Goal: Transaction & Acquisition: Purchase product/service

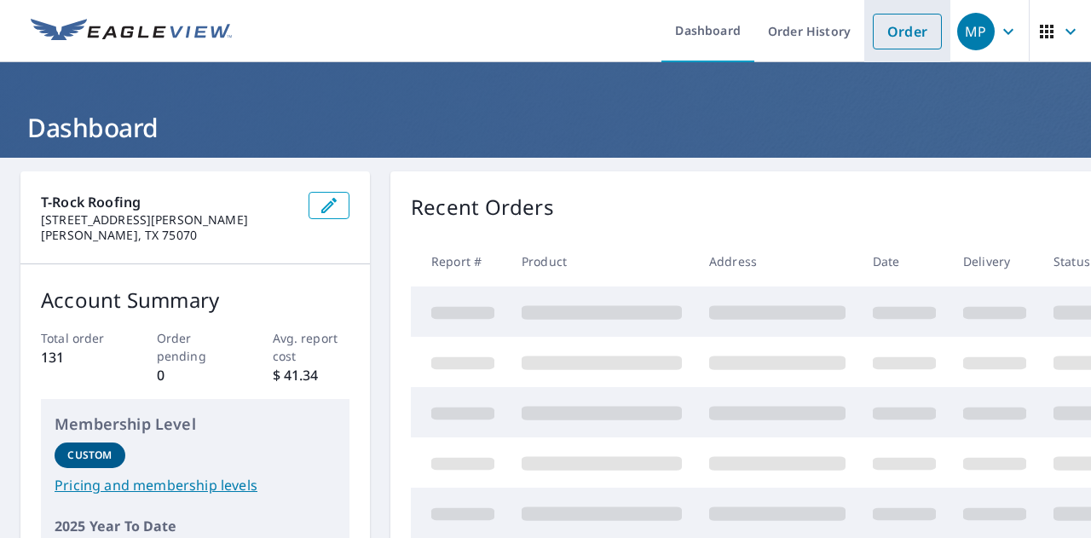
click at [898, 28] on link "Order" at bounding box center [907, 32] width 69 height 36
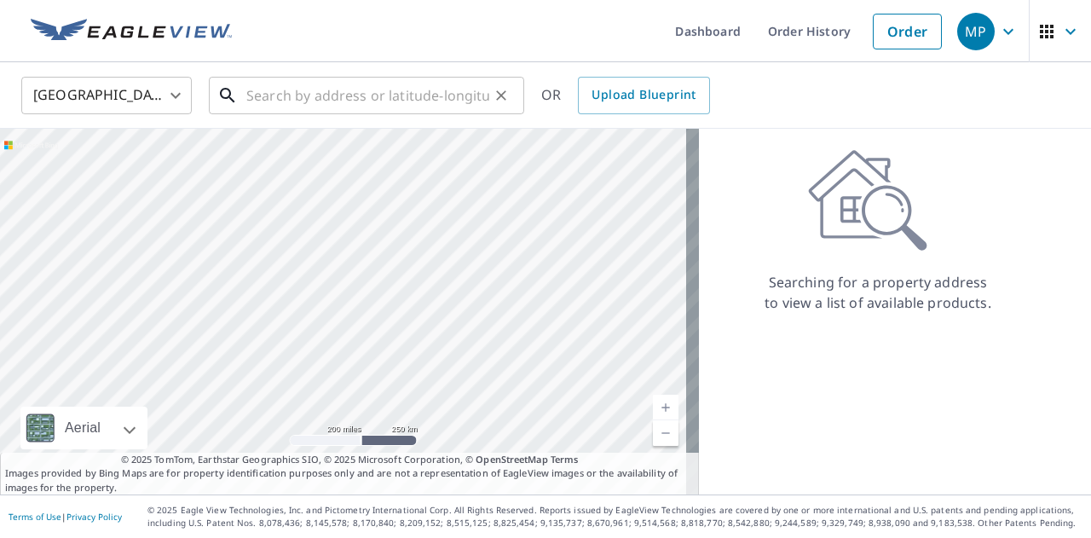
click at [460, 96] on input "text" at bounding box center [367, 96] width 243 height 48
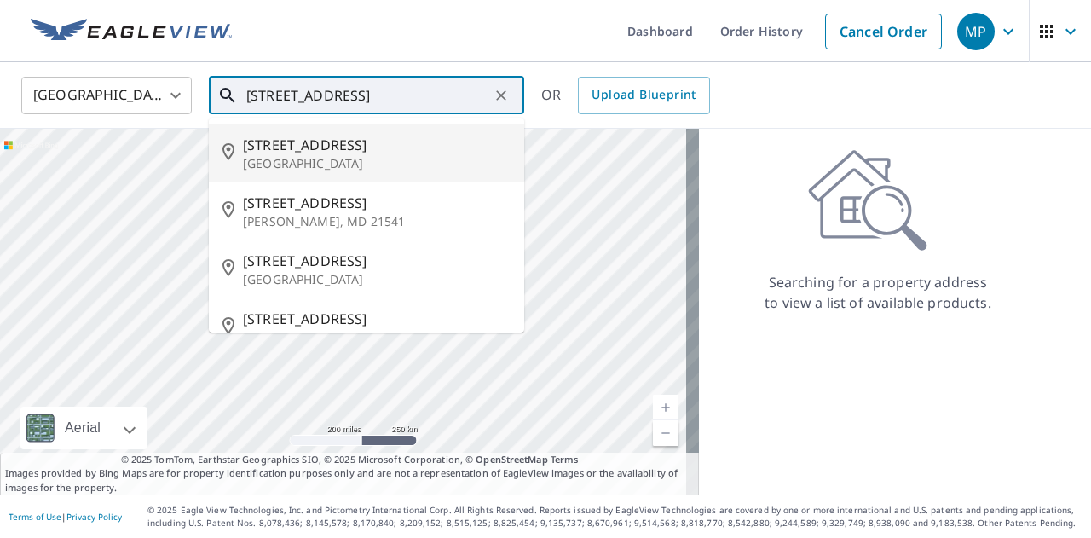
click at [355, 158] on p "[GEOGRAPHIC_DATA]" at bounding box center [377, 163] width 268 height 17
type input "[STREET_ADDRESS][PERSON_NAME]"
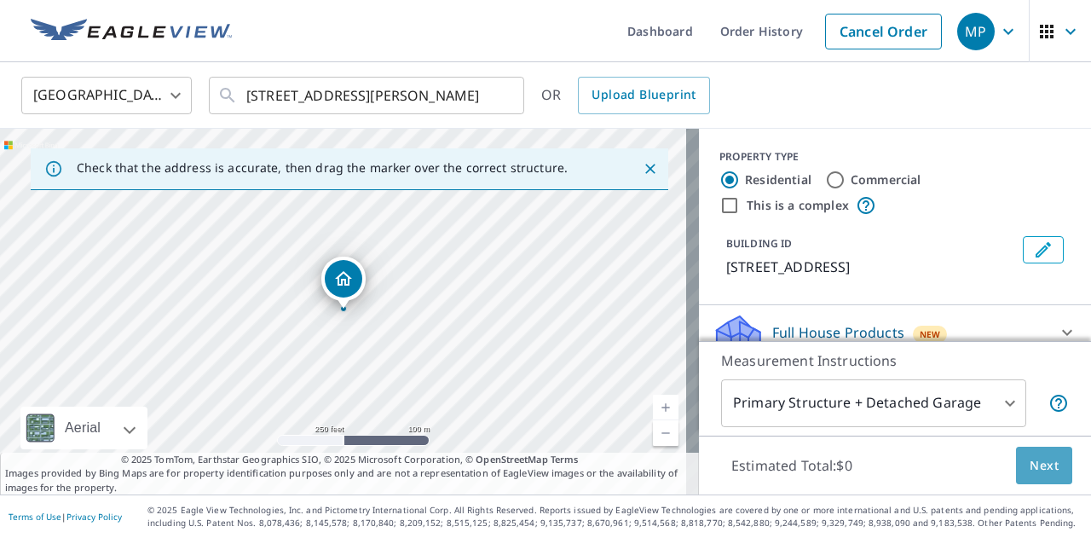
click at [1016, 473] on button "Next" at bounding box center [1044, 466] width 56 height 38
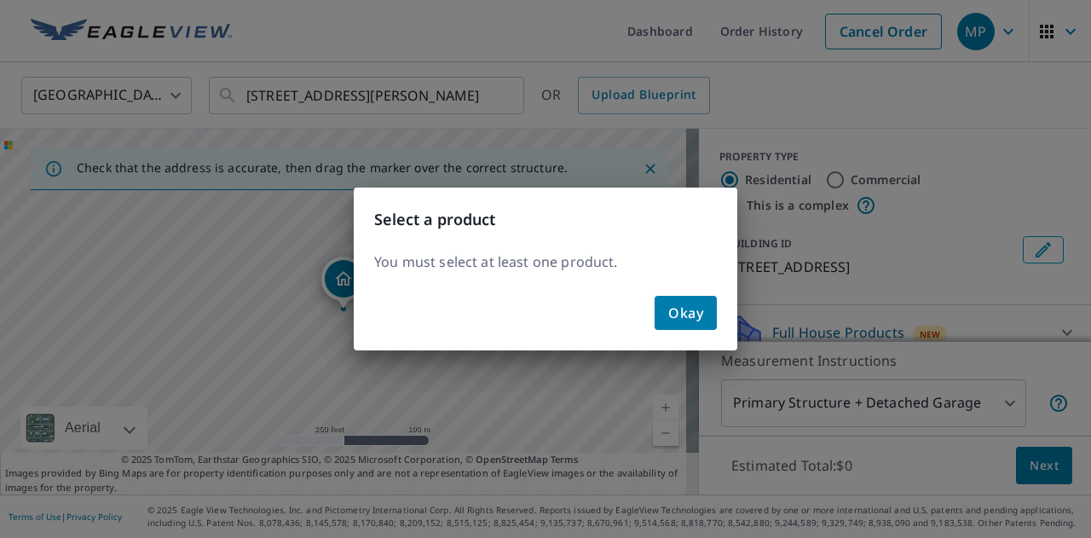
click at [668, 302] on button "Okay" at bounding box center [686, 313] width 62 height 34
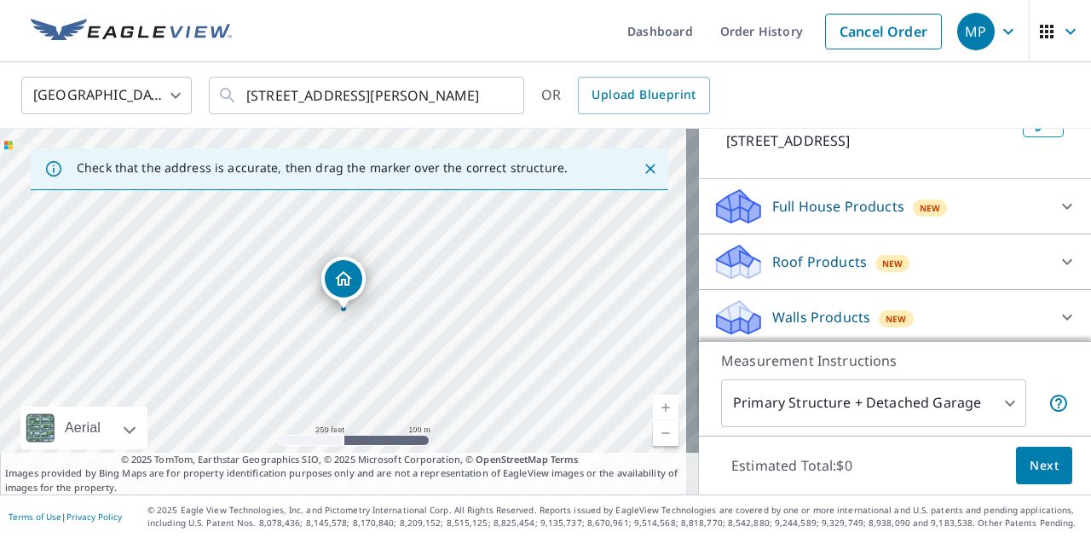
scroll to position [128, 0]
click at [794, 234] on div "Roof Products New Premium $42 Bid Perfect™ $18" at bounding box center [895, 260] width 392 height 55
click at [802, 257] on p "Roof Products" at bounding box center [820, 260] width 95 height 20
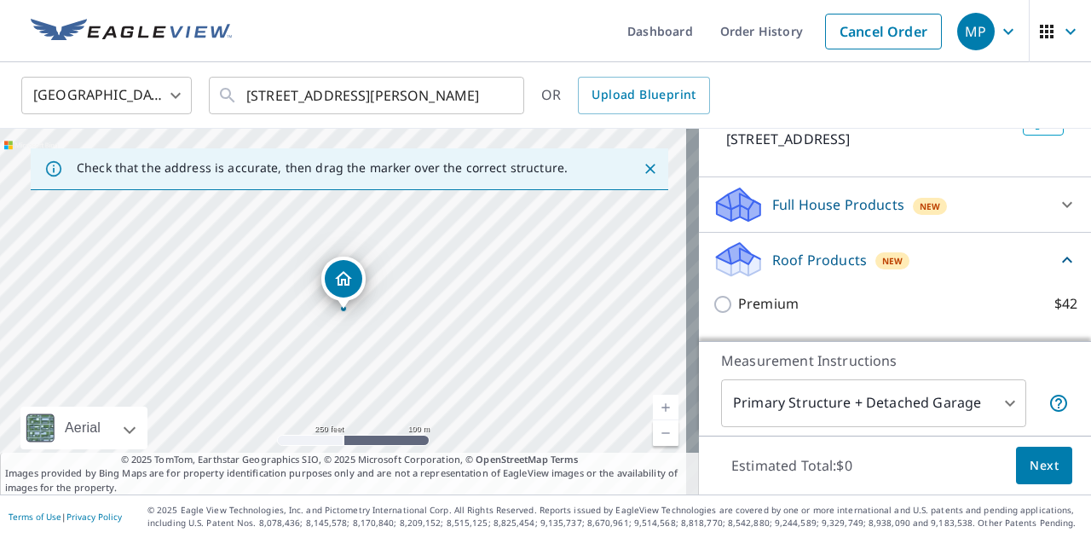
scroll to position [213, 0]
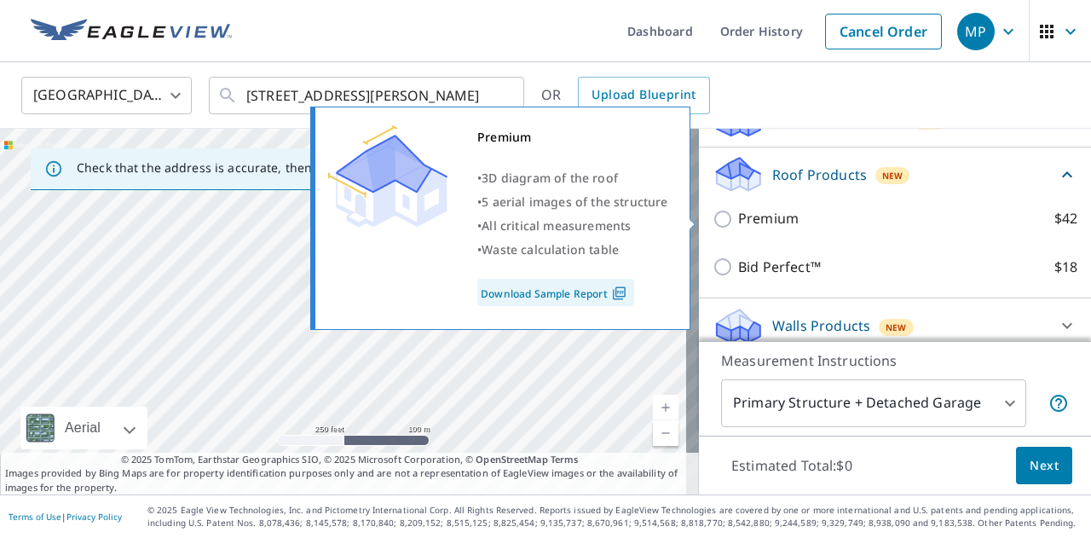
click at [754, 215] on p "Premium" at bounding box center [768, 218] width 61 height 21
click at [738, 215] on input "Premium $42" at bounding box center [726, 219] width 26 height 20
checkbox input "true"
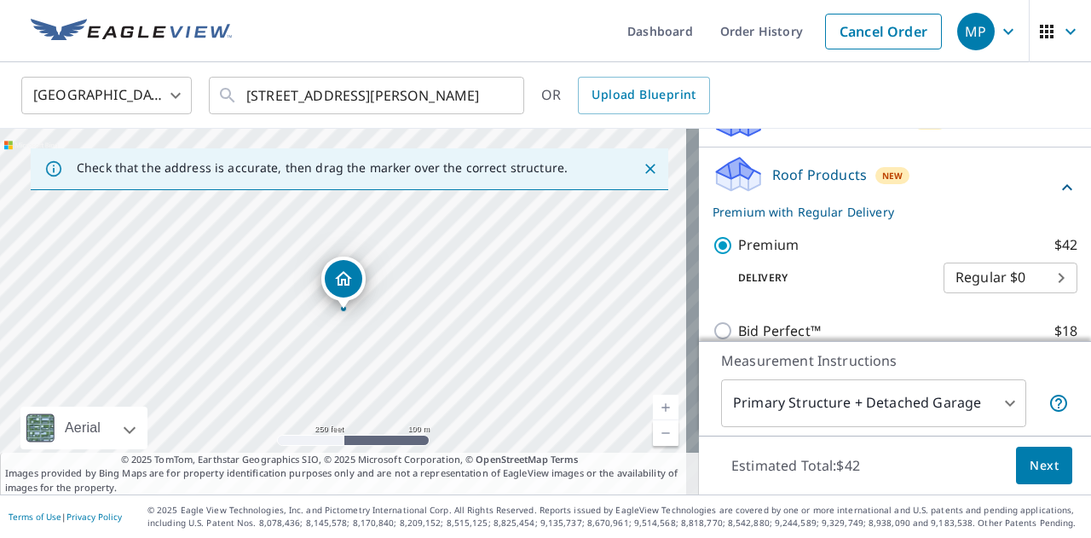
click at [1022, 482] on button "Next" at bounding box center [1044, 466] width 56 height 38
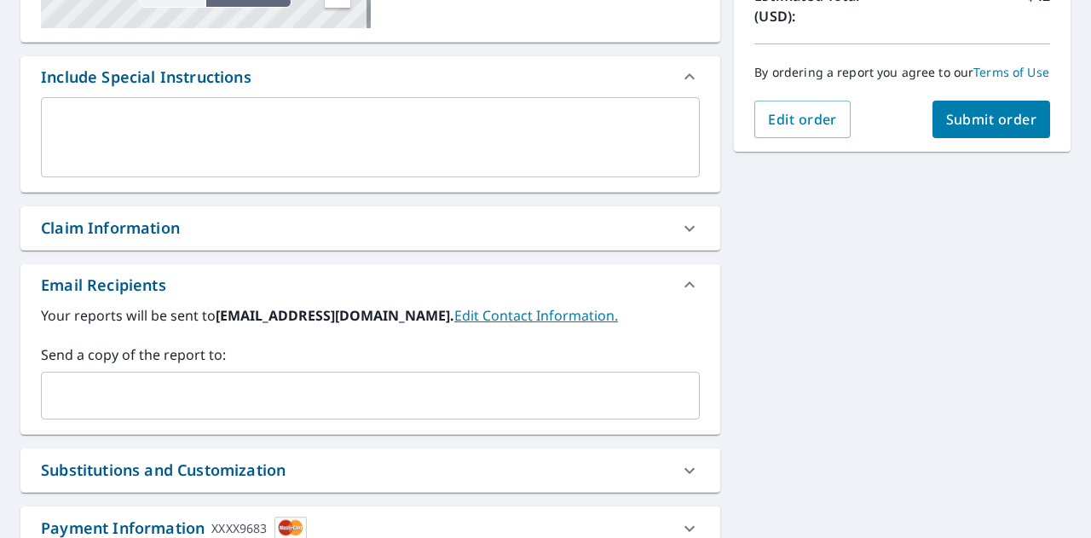
scroll to position [426, 0]
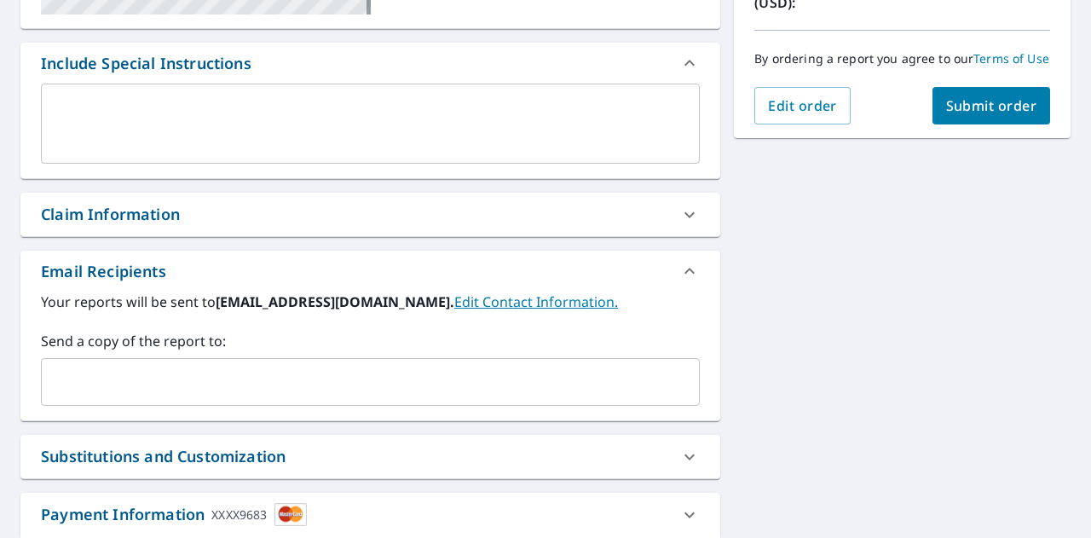
click at [177, 390] on input "text" at bounding box center [358, 382] width 618 height 32
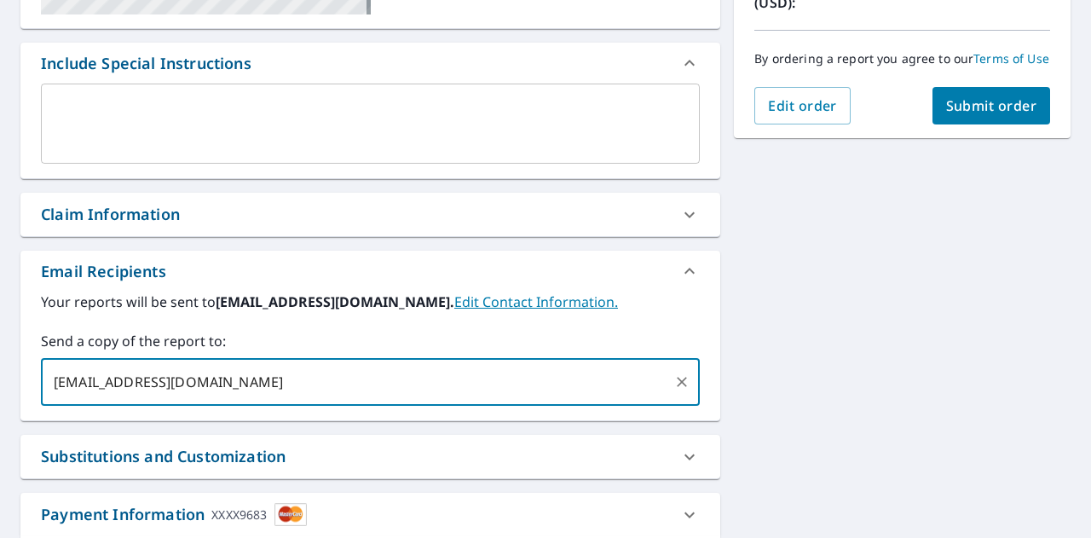
type input "[EMAIL_ADDRESS][DOMAIN_NAME]"
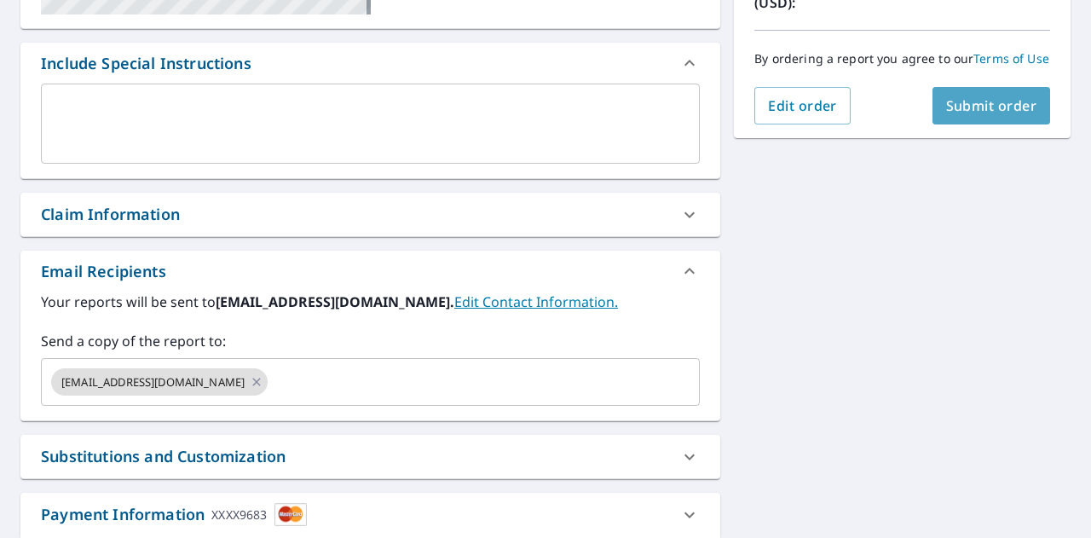
click at [946, 112] on span "Submit order" at bounding box center [991, 105] width 91 height 19
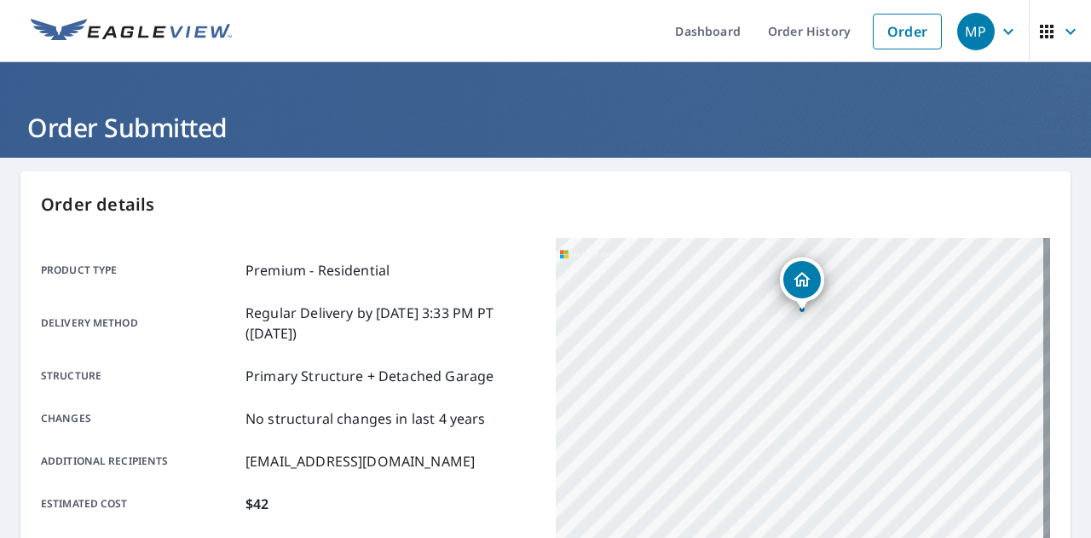
click at [975, 53] on button "MP" at bounding box center [990, 31] width 78 height 62
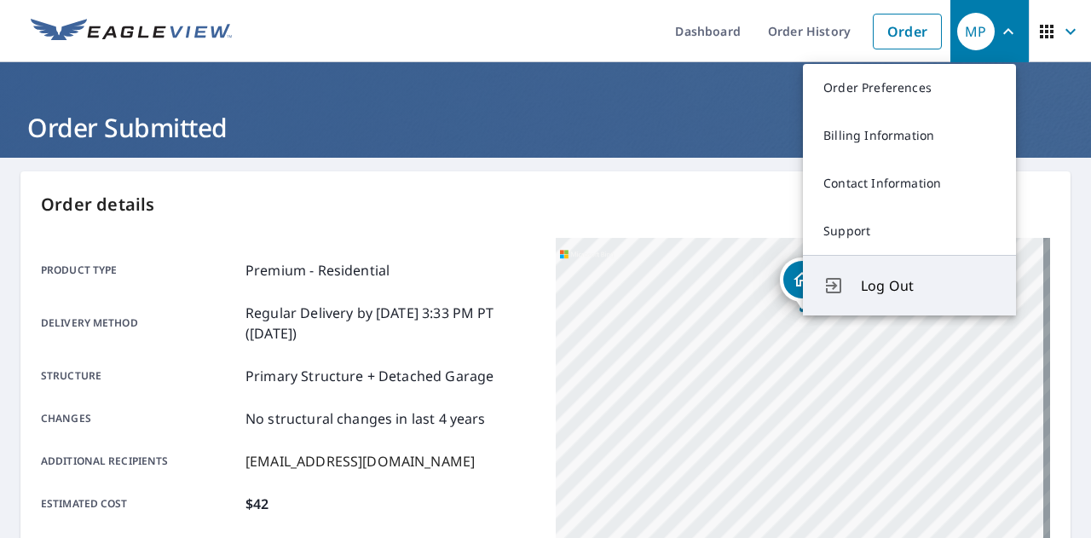
click at [933, 283] on span "Log Out" at bounding box center [928, 285] width 135 height 20
